Goal: Transaction & Acquisition: Purchase product/service

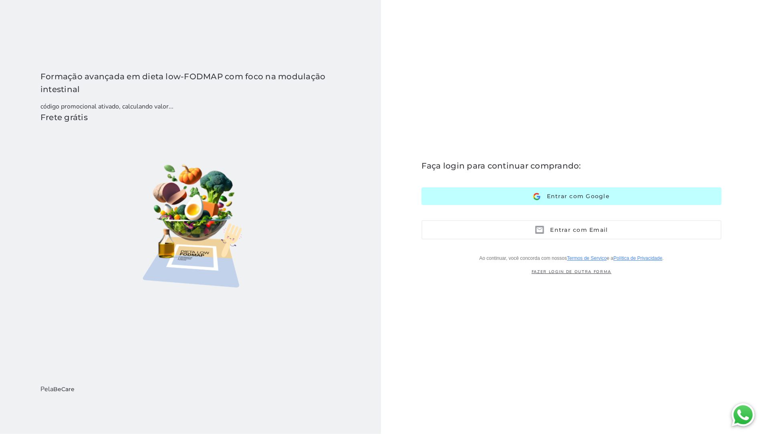
click at [477, 198] on button "Entrar com Google Google" at bounding box center [572, 196] width 300 height 17
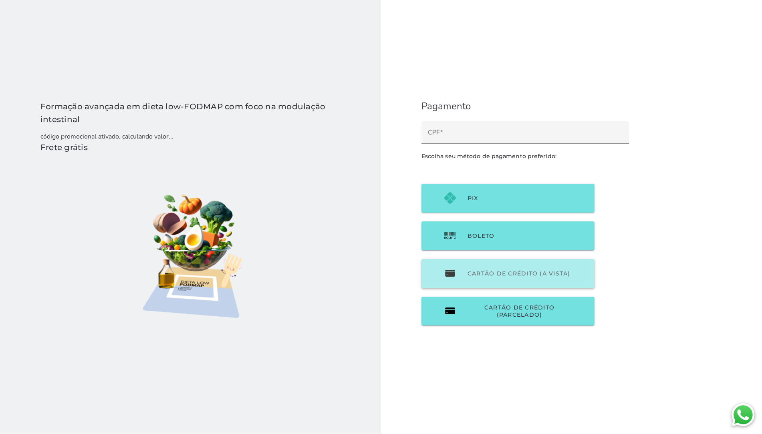
click at [521, 284] on button "Cartão de Crédito (à vista)" at bounding box center [508, 273] width 173 height 29
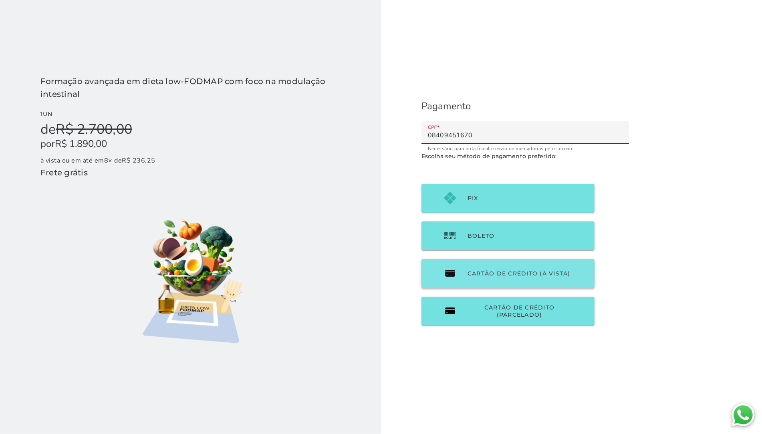
type input "08409451670"
type mwc-textfield "08409451670"
click at [521, 271] on span "Cartão de Crédito (à vista)" at bounding box center [519, 273] width 103 height 7
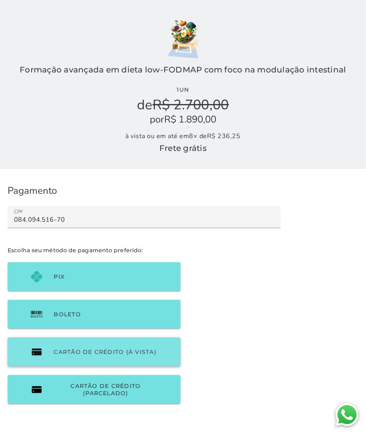
click at [98, 342] on button "Cartão de Crédito (à vista)" at bounding box center [94, 352] width 173 height 29
click at [143, 362] on button "Cartão de Crédito (à vista)" at bounding box center [94, 352] width 173 height 29
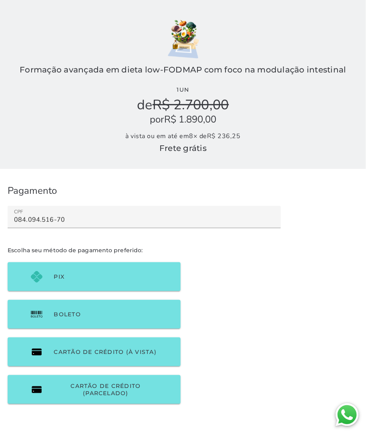
click at [195, 124] on h5 "por R$ 1.890,00" at bounding box center [183, 119] width 351 height 13
